Goal: Check status: Check status

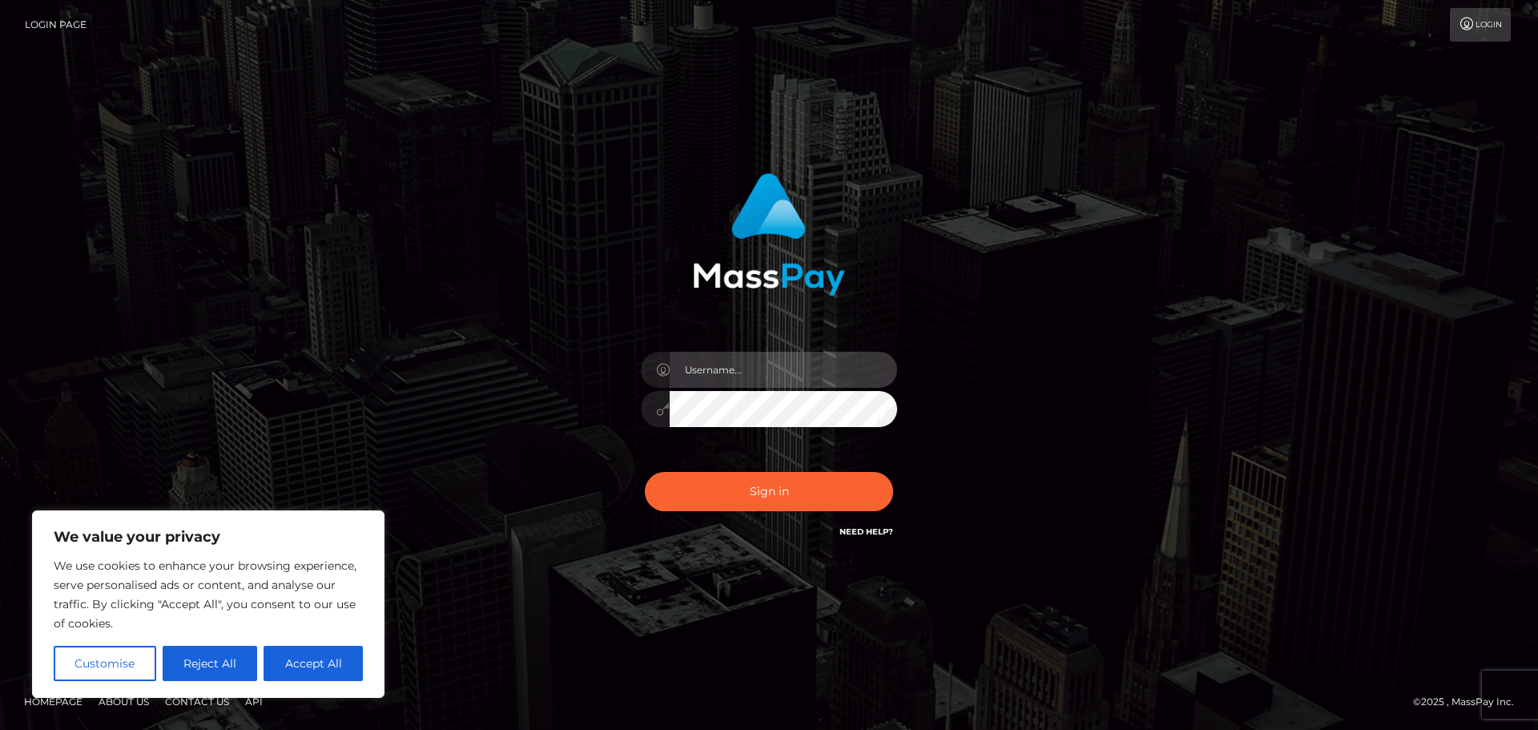
click at [729, 376] on input "text" at bounding box center [782, 370] width 227 height 36
click at [1023, 307] on div "Sign in" at bounding box center [768, 365] width 913 height 408
click at [790, 367] on input "text" at bounding box center [782, 370] width 227 height 36
type input "SupportCases"
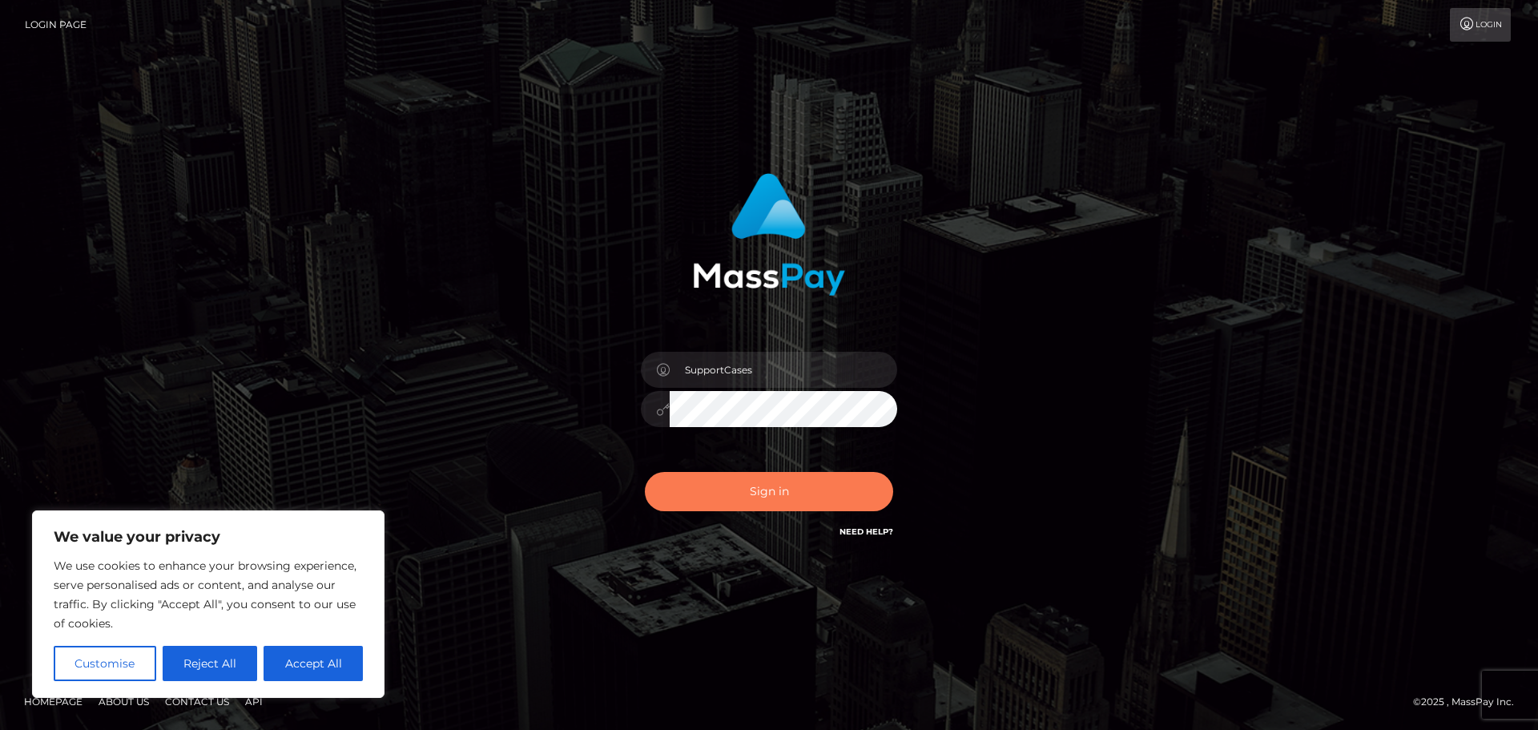
click at [808, 481] on button "Sign in" at bounding box center [769, 491] width 248 height 39
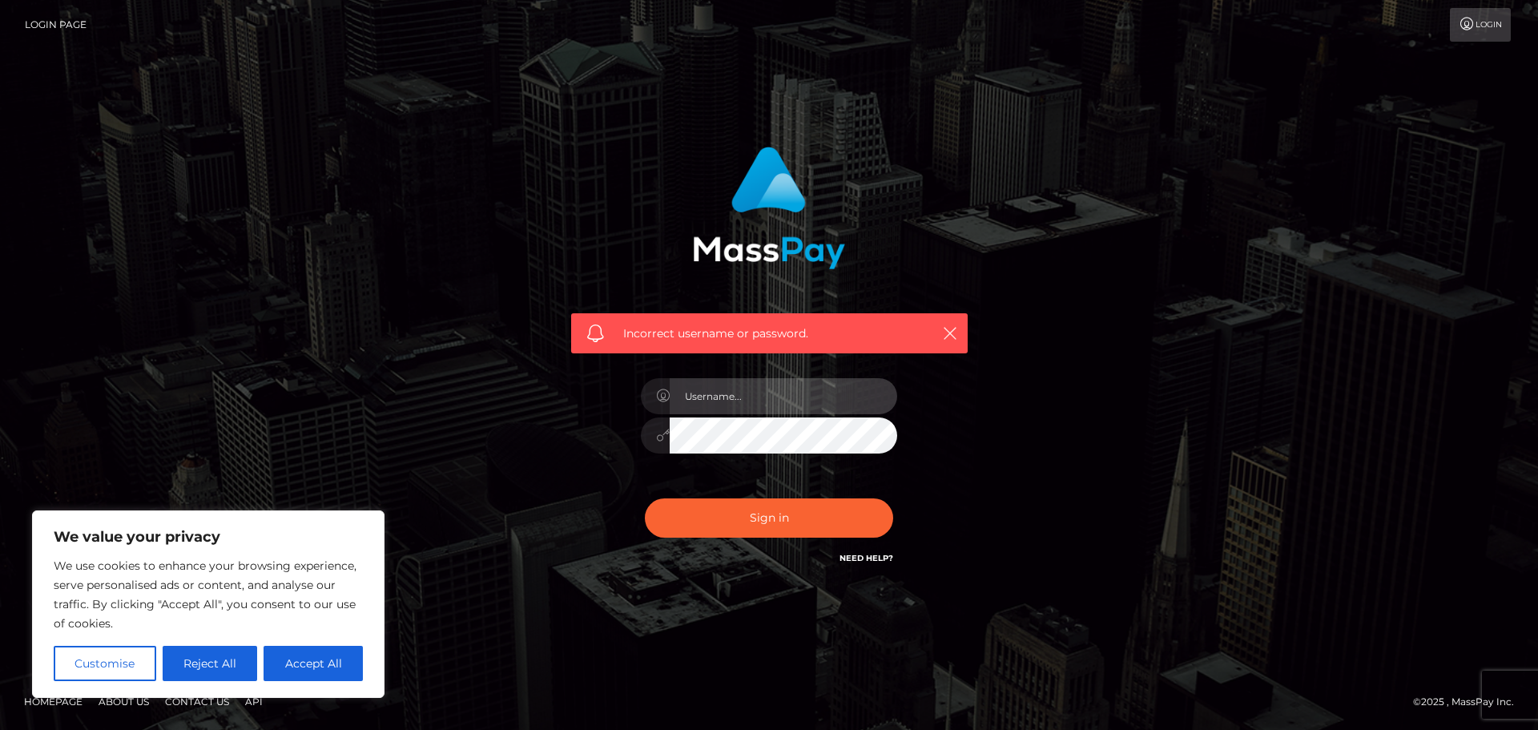
click at [730, 391] on input "text" at bounding box center [782, 396] width 227 height 36
paste input "SupportCases"
type input "SupportCases"
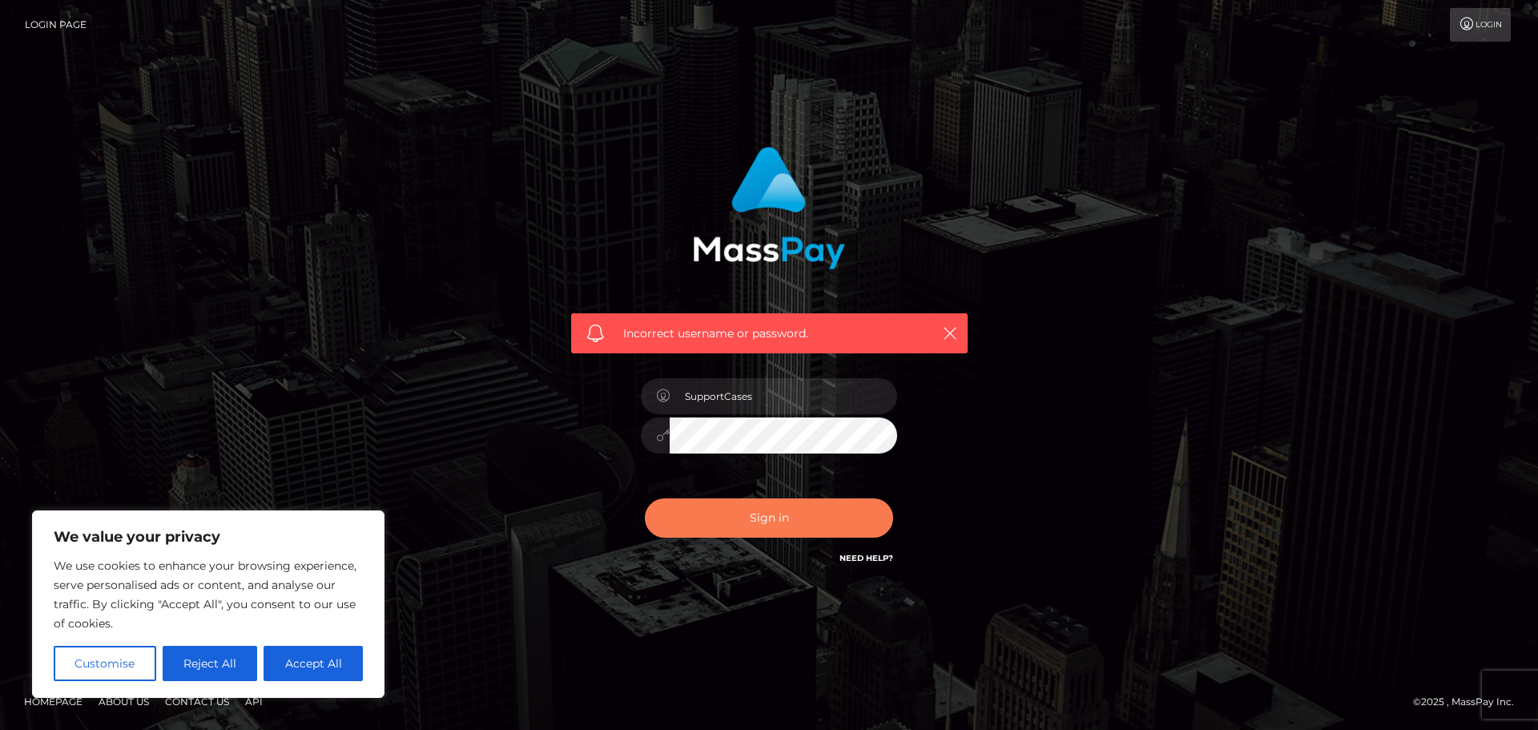
click at [809, 521] on button "Sign in" at bounding box center [769, 517] width 248 height 39
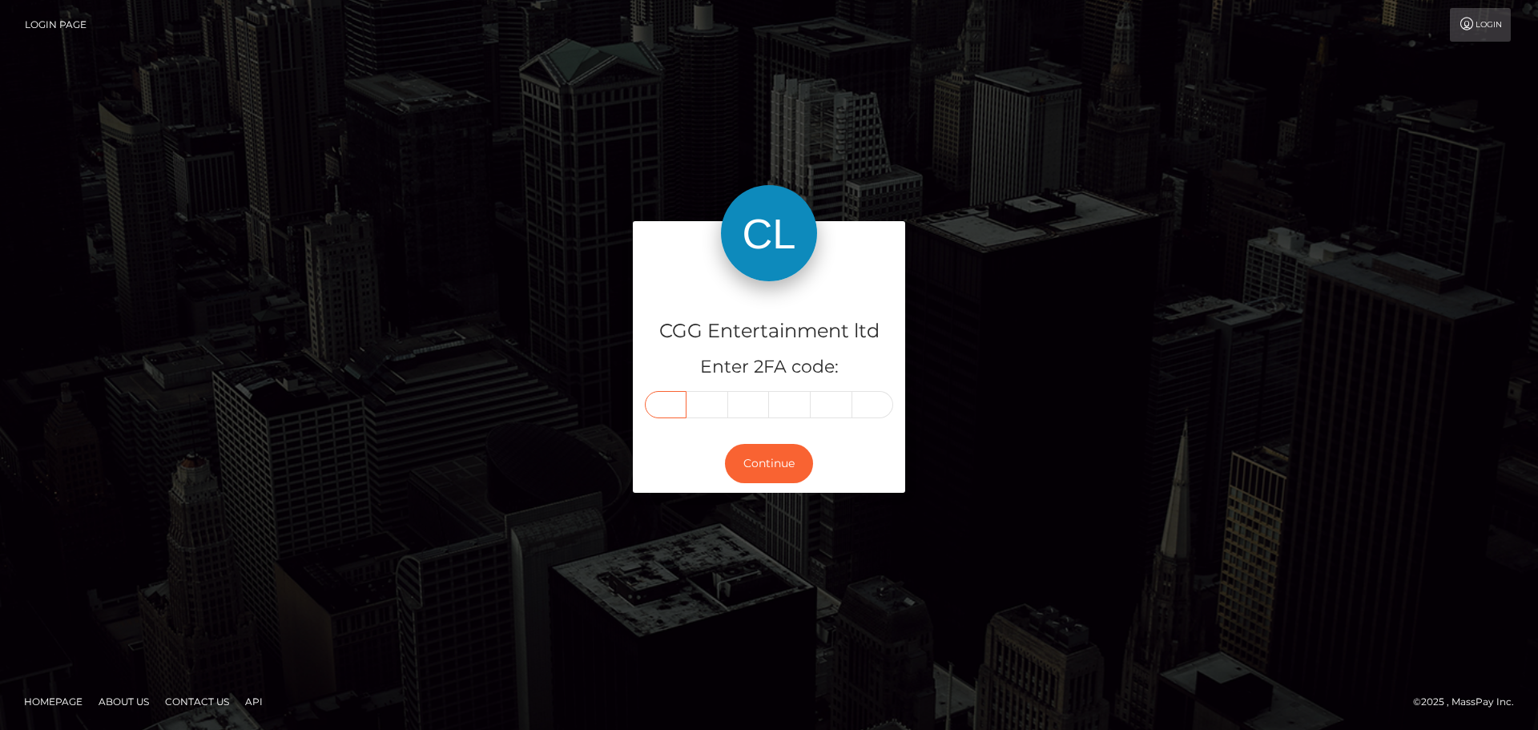
click at [672, 403] on input "text" at bounding box center [666, 404] width 42 height 27
type input "0"
type input "1"
type input "0"
type input "4"
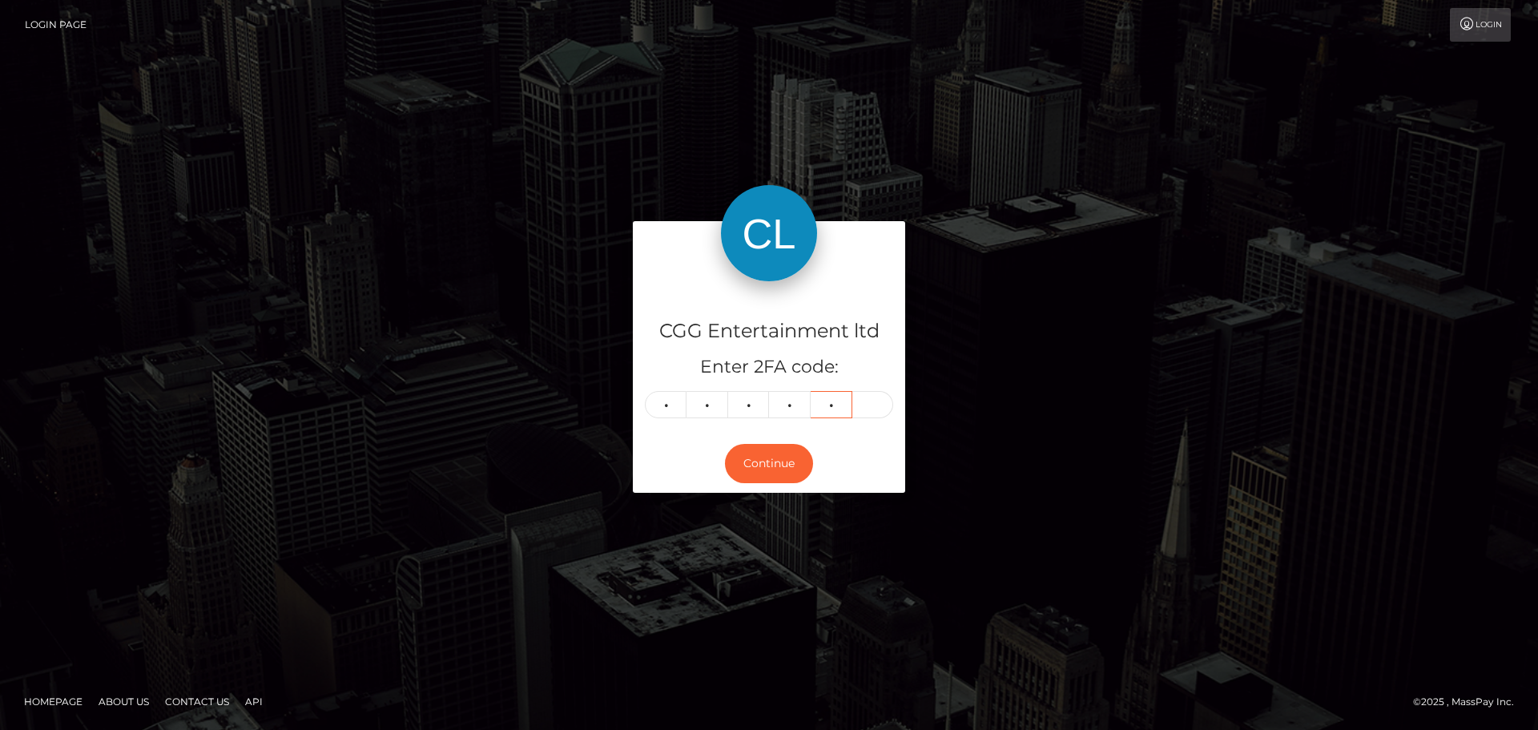
type input "4"
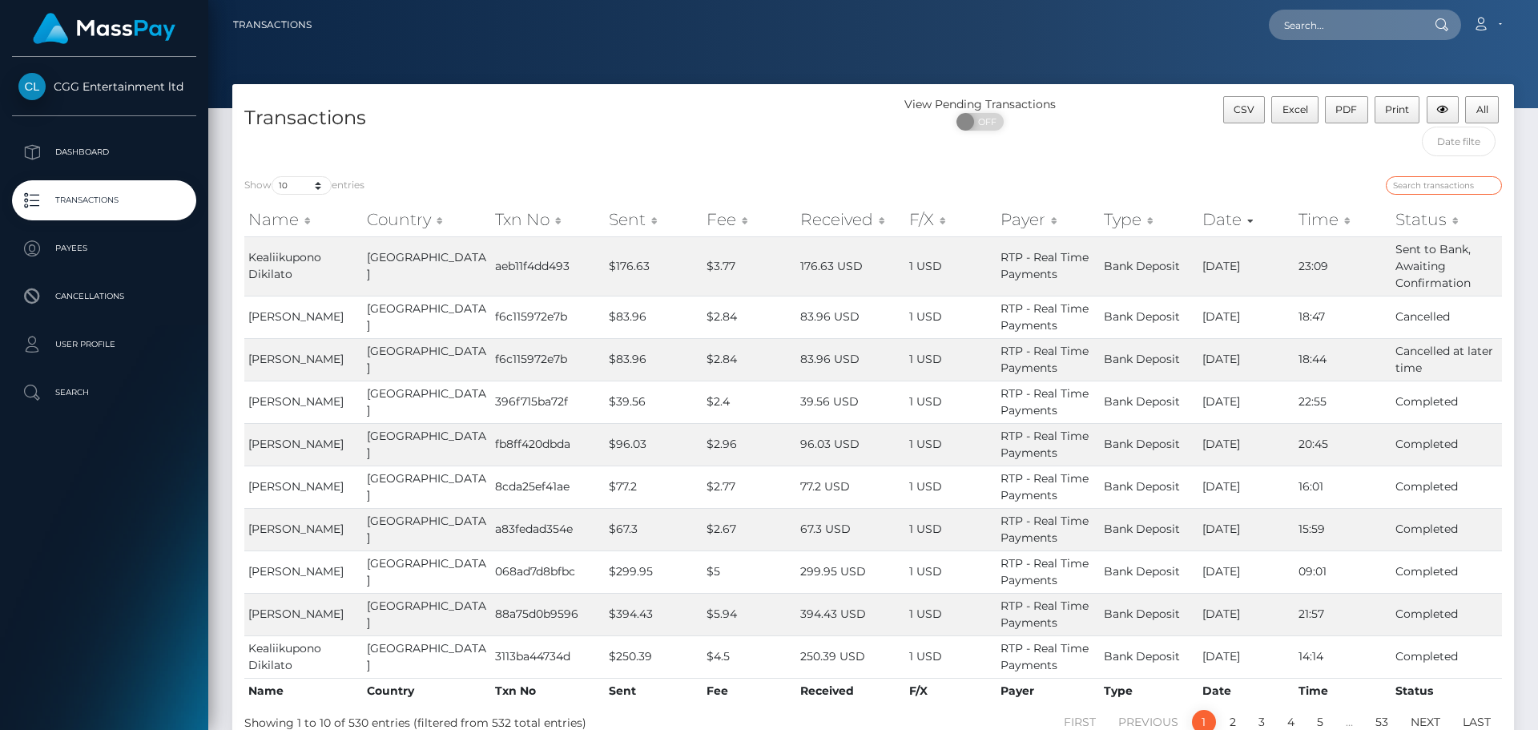
click at [1421, 186] on input "search" at bounding box center [1443, 185] width 116 height 18
paste input "10989"
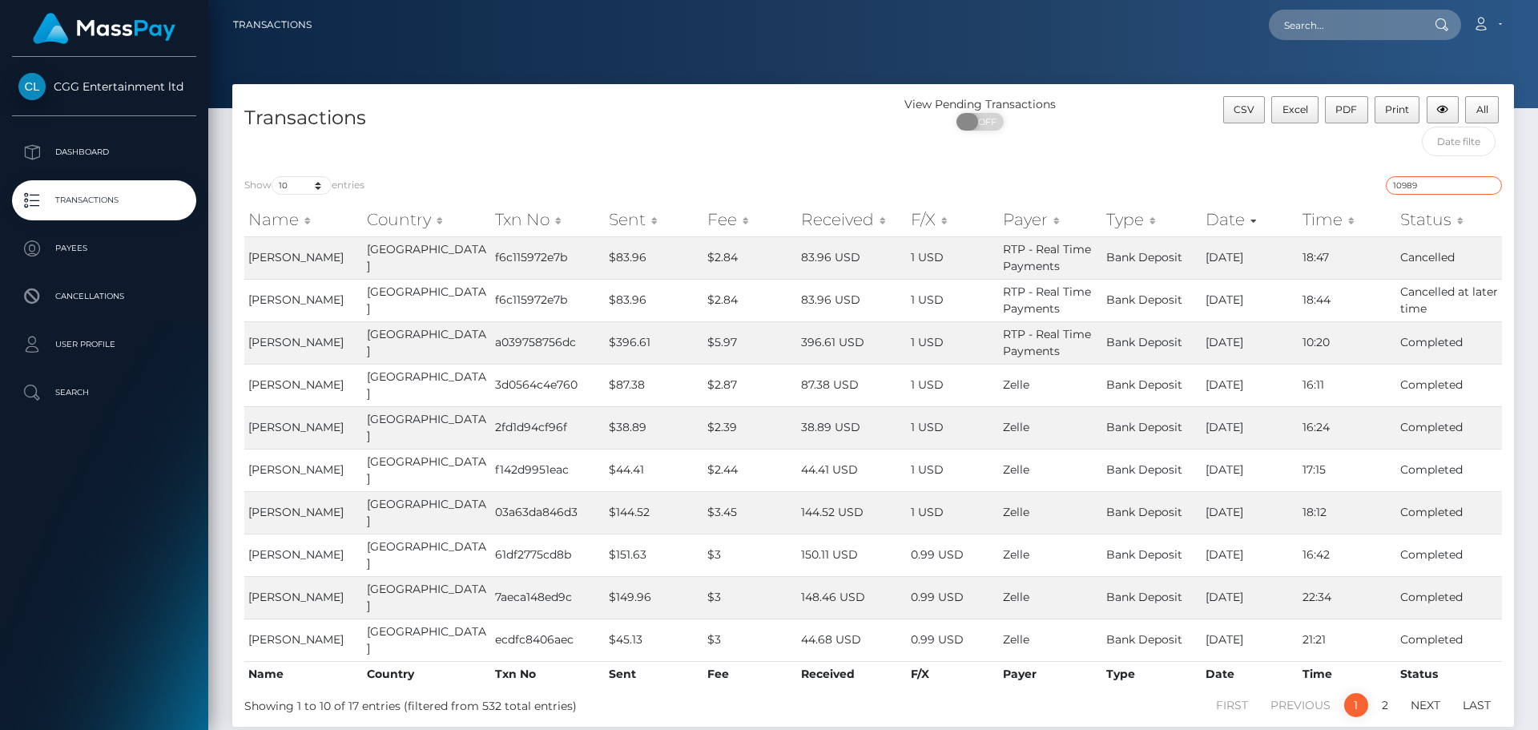
type input "10989"
click at [972, 123] on span at bounding box center [967, 122] width 22 height 18
click at [995, 119] on span "OFF" at bounding box center [985, 122] width 40 height 18
drag, startPoint x: 1329, startPoint y: 304, endPoint x: 1305, endPoint y: 304, distance: 24.0
click at [1305, 304] on td "18:44" at bounding box center [1347, 300] width 98 height 42
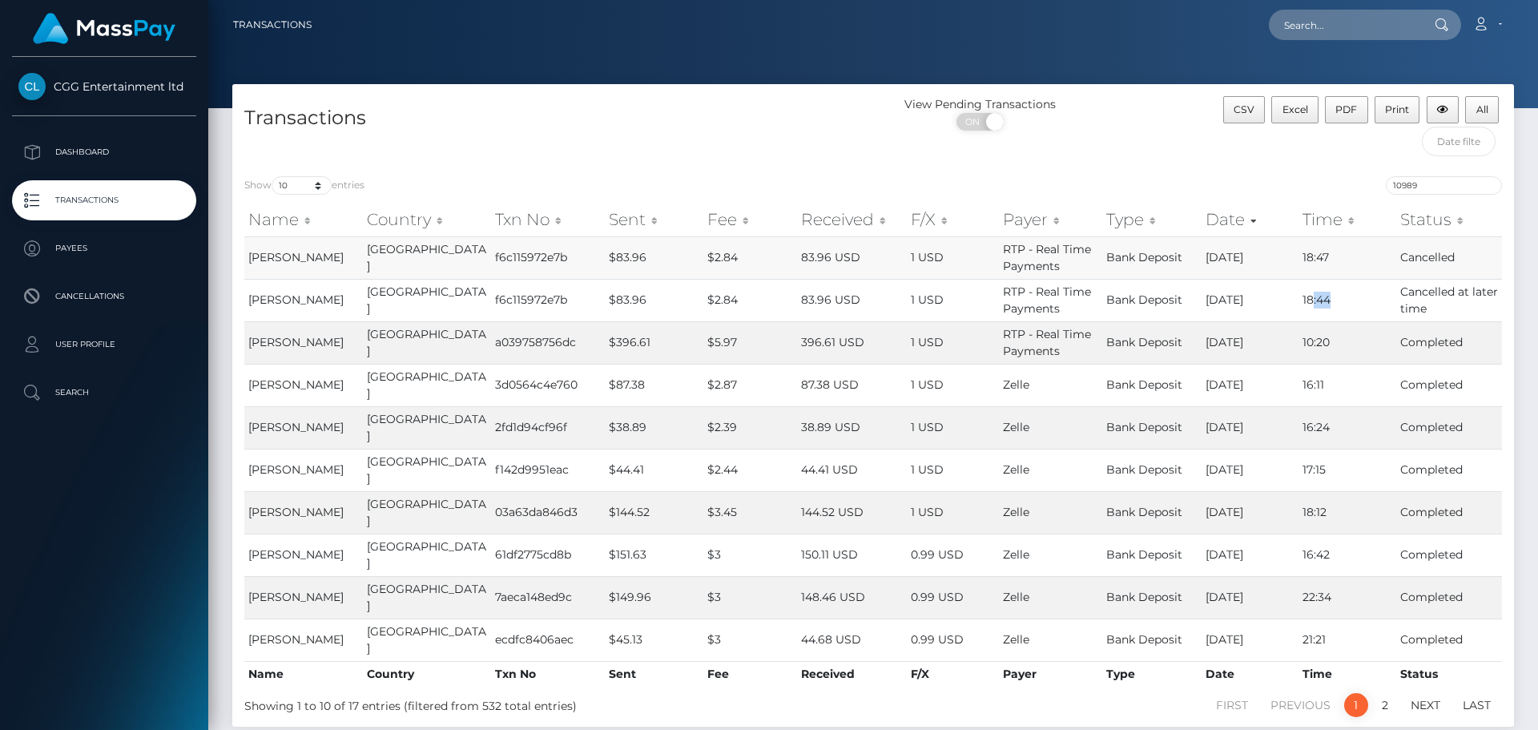
drag, startPoint x: 1339, startPoint y: 256, endPoint x: 1281, endPoint y: 255, distance: 57.7
click at [1281, 255] on tr "Adrian Esparza United States f6c115972e7b $83.96 $2.84 83.96 USD 1 USD RTP - Re…" at bounding box center [872, 257] width 1257 height 42
click at [1333, 239] on td "18:47" at bounding box center [1347, 257] width 98 height 42
click at [1414, 254] on td "Cancelled" at bounding box center [1449, 257] width 106 height 42
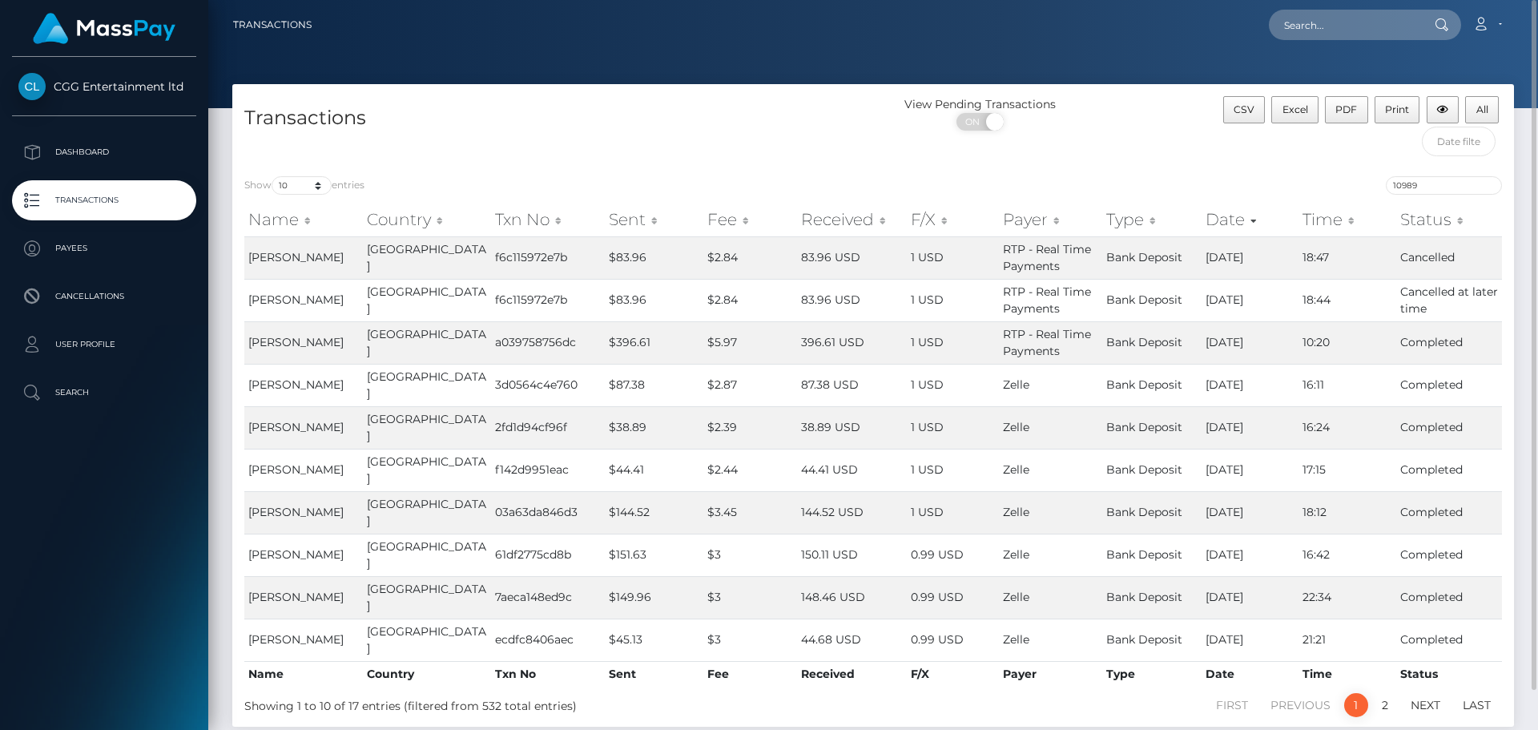
click at [1194, 171] on div "Show 10 25 50 100 250 500 1,000 3,500 entries 10989 Name Country Txn No Sent Fe…" at bounding box center [872, 445] width 1281 height 562
click at [1425, 253] on td "Cancelled" at bounding box center [1449, 257] width 106 height 42
click at [1420, 288] on td "Cancelled at later time" at bounding box center [1449, 300] width 106 height 42
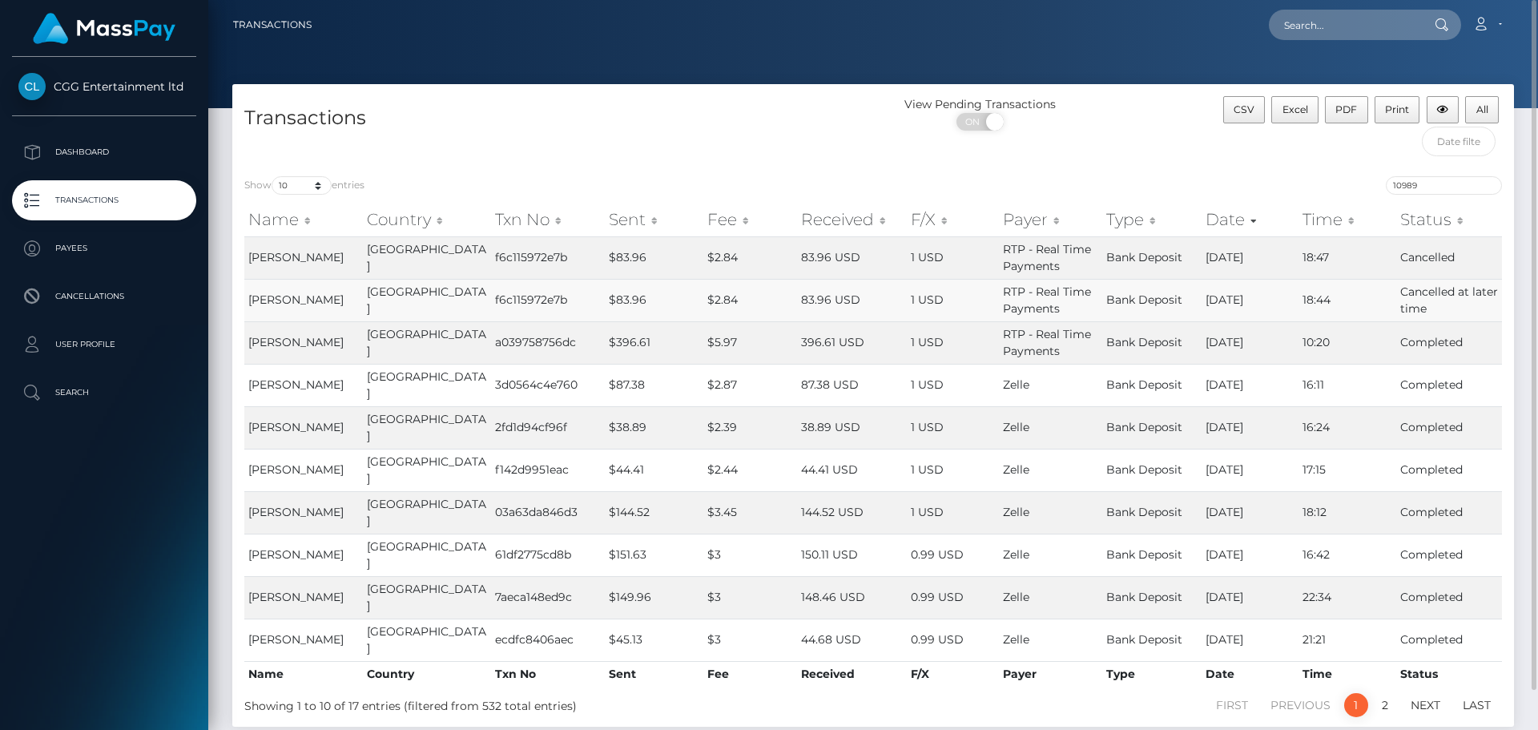
click at [1396, 304] on td "Cancelled at later time" at bounding box center [1449, 300] width 106 height 42
click at [1406, 309] on td "Cancelled at later time" at bounding box center [1449, 300] width 106 height 42
click at [1448, 294] on td "Cancelled at later time" at bounding box center [1449, 300] width 106 height 42
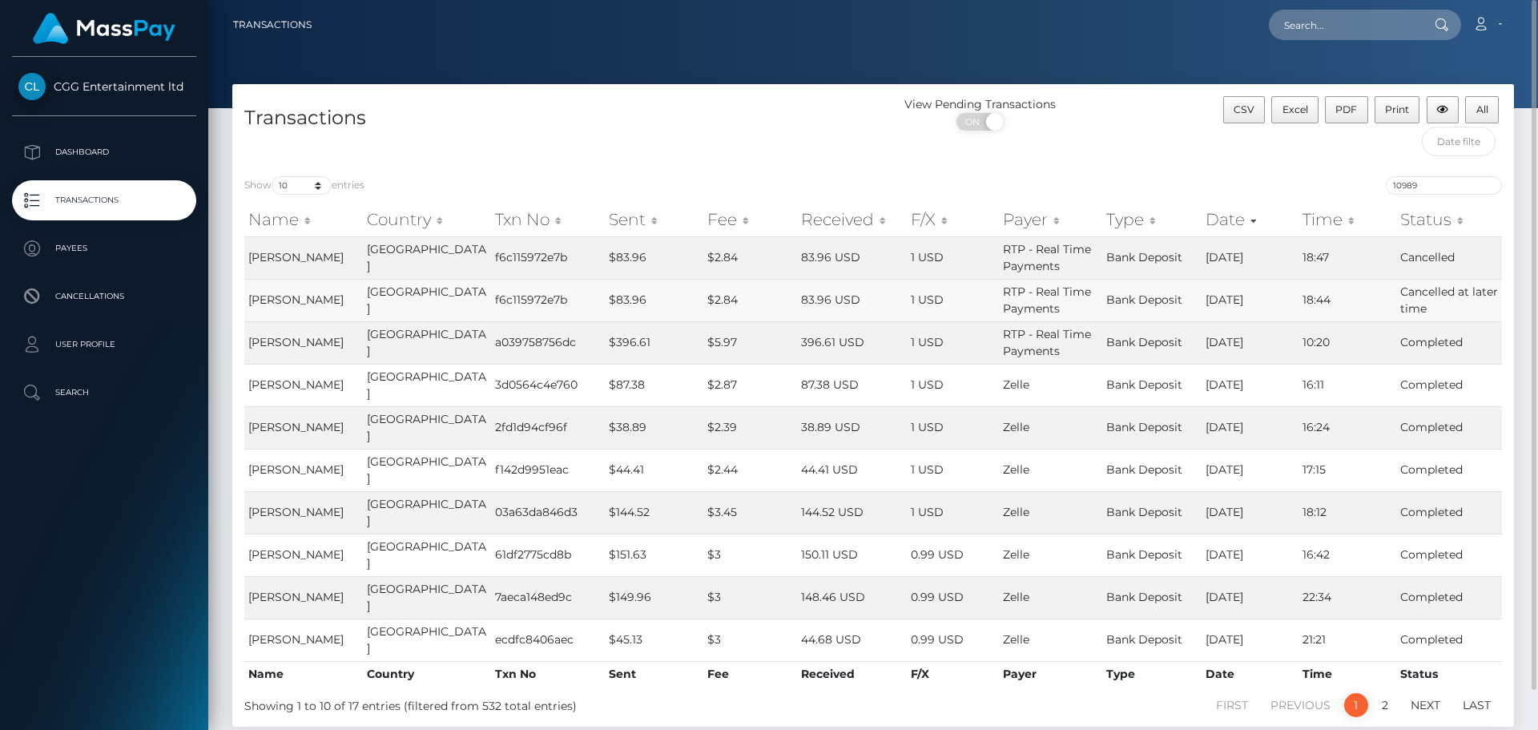
click at [1481, 291] on td "Cancelled at later time" at bounding box center [1449, 300] width 106 height 42
click at [1438, 286] on td "Cancelled at later time" at bounding box center [1449, 300] width 106 height 42
click at [1400, 301] on td "Cancelled at later time" at bounding box center [1449, 300] width 106 height 42
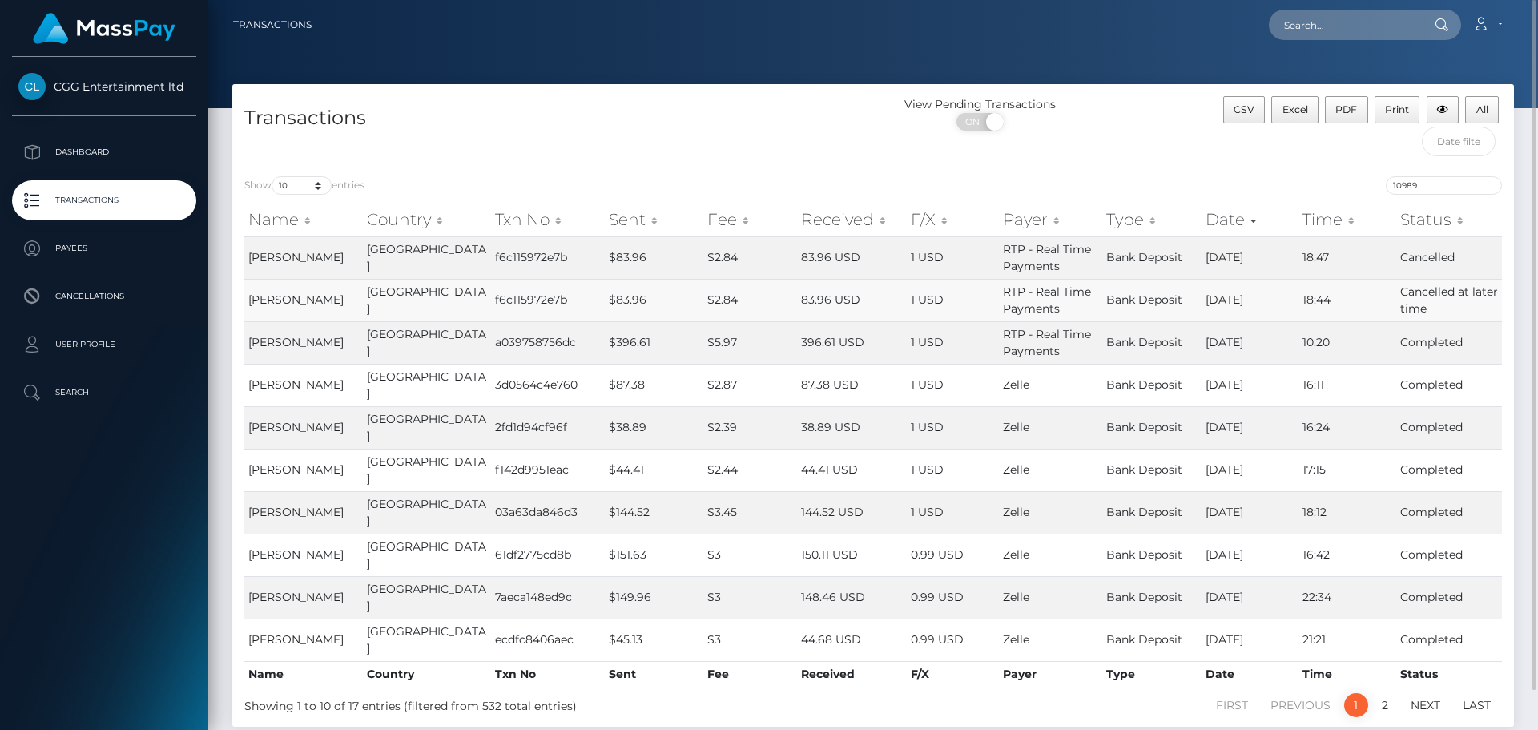
click at [1403, 307] on td "Cancelled at later time" at bounding box center [1449, 300] width 106 height 42
click at [1414, 258] on td "Cancelled" at bounding box center [1449, 257] width 106 height 42
click at [980, 124] on span "ON" at bounding box center [975, 122] width 40 height 18
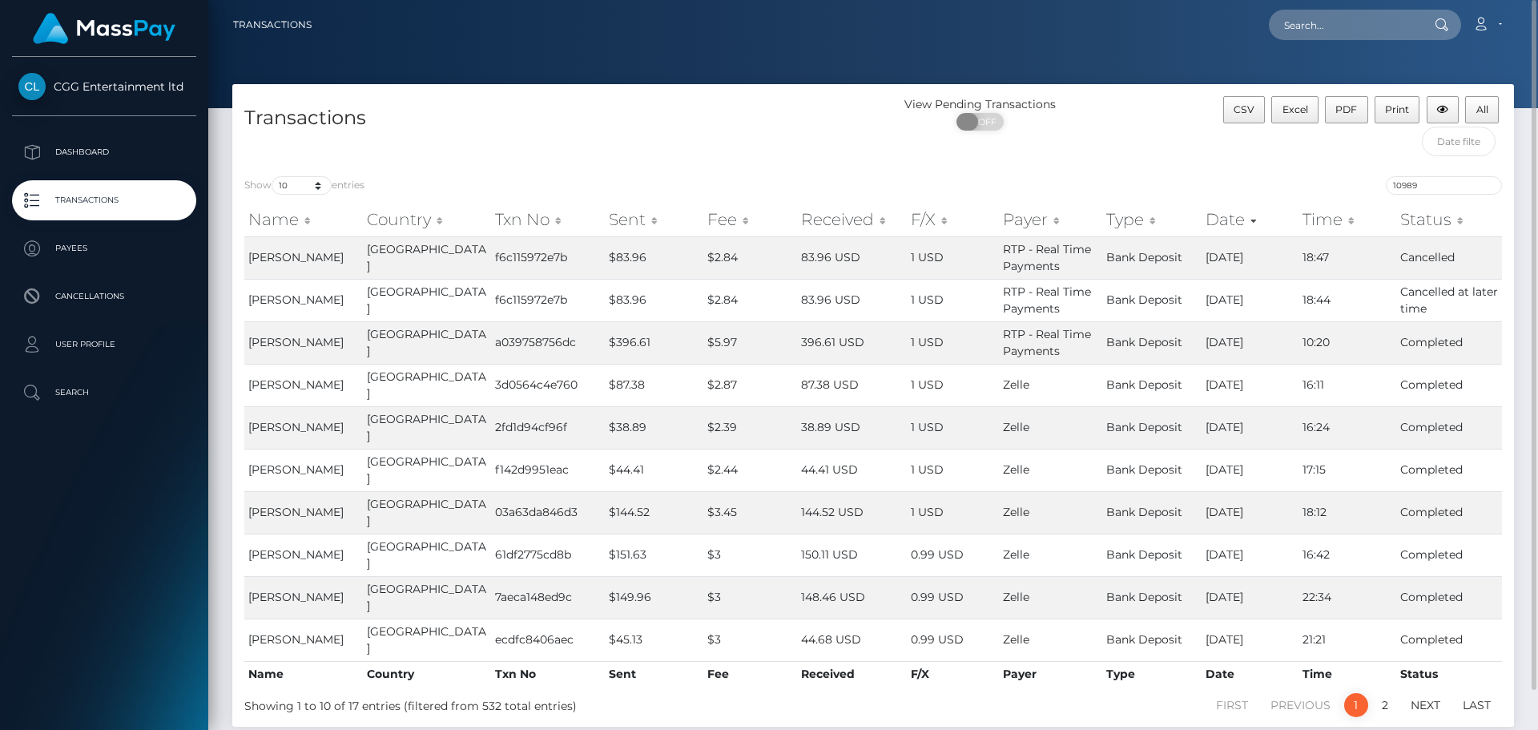
click at [980, 124] on span "OFF" at bounding box center [985, 122] width 40 height 18
checkbox input "true"
click at [1492, 109] on button "All" at bounding box center [1482, 109] width 34 height 27
click at [1378, 693] on link "2" at bounding box center [1385, 705] width 24 height 24
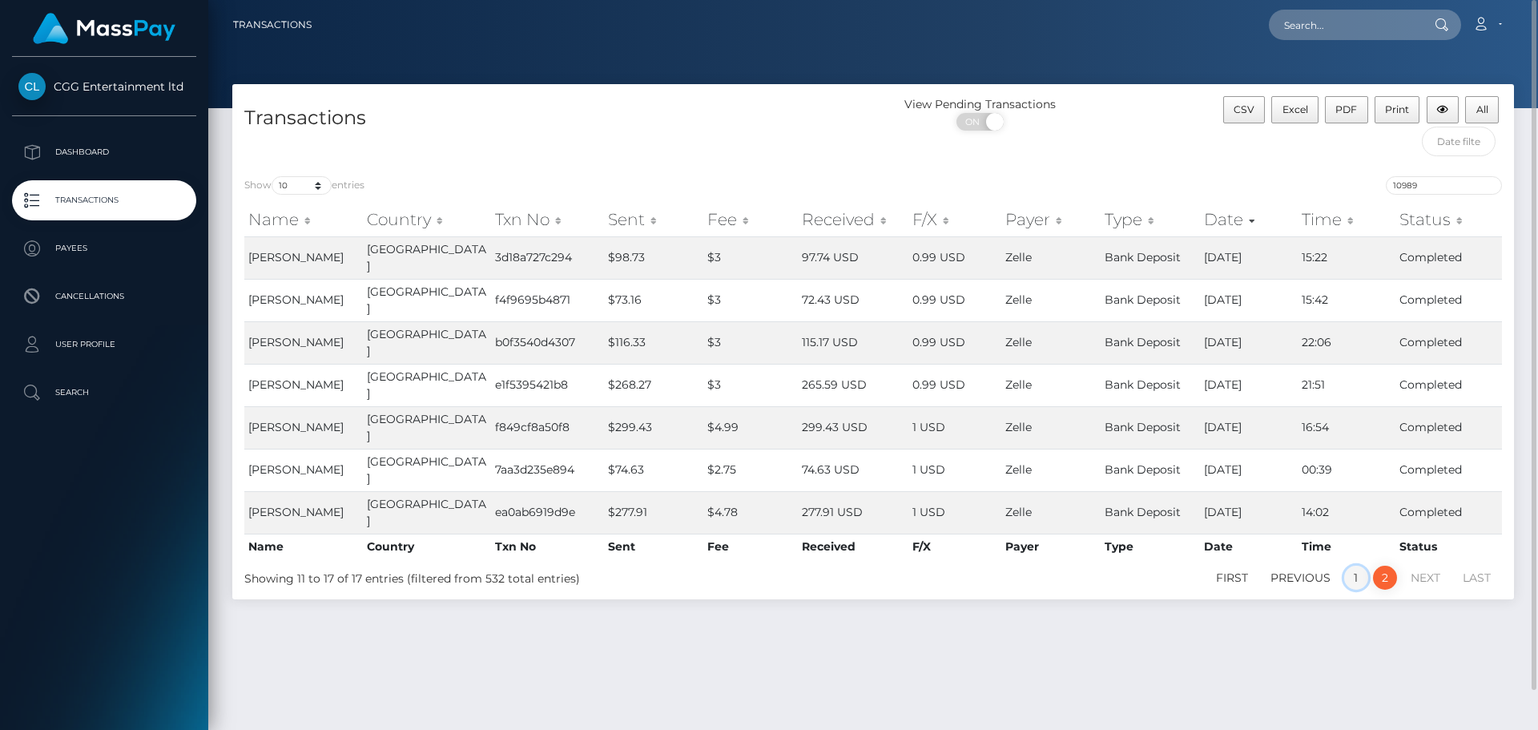
click at [1354, 565] on link "1" at bounding box center [1356, 577] width 24 height 24
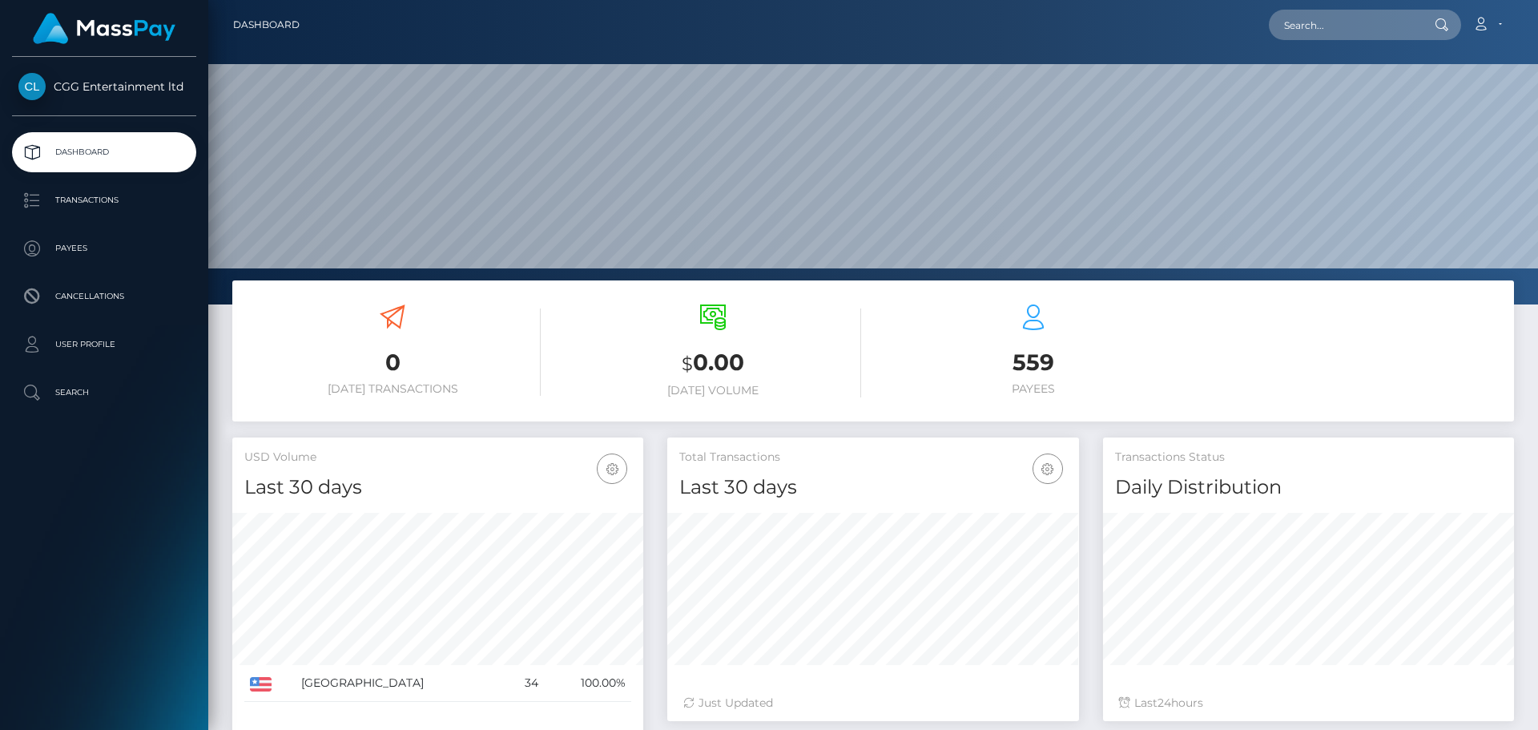
scroll to position [284, 412]
drag, startPoint x: 103, startPoint y: 194, endPoint x: 122, endPoint y: 194, distance: 19.2
click at [103, 194] on p "Transactions" at bounding box center [103, 200] width 171 height 24
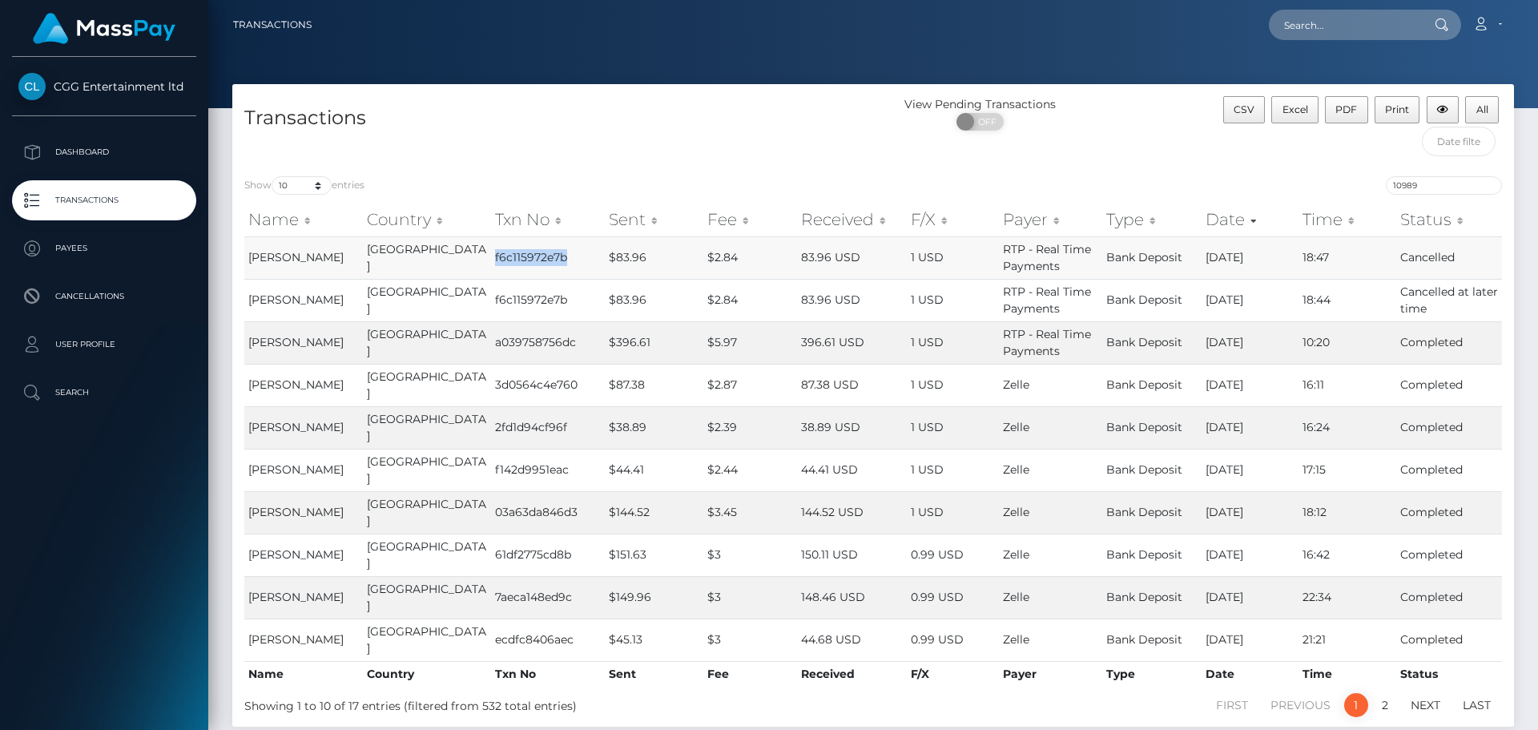
drag, startPoint x: 460, startPoint y: 255, endPoint x: 537, endPoint y: 262, distance: 77.1
click at [537, 262] on td "f6c115972e7b" at bounding box center [548, 257] width 114 height 42
copy td "f6c115972e7b"
